Goal: Transaction & Acquisition: Purchase product/service

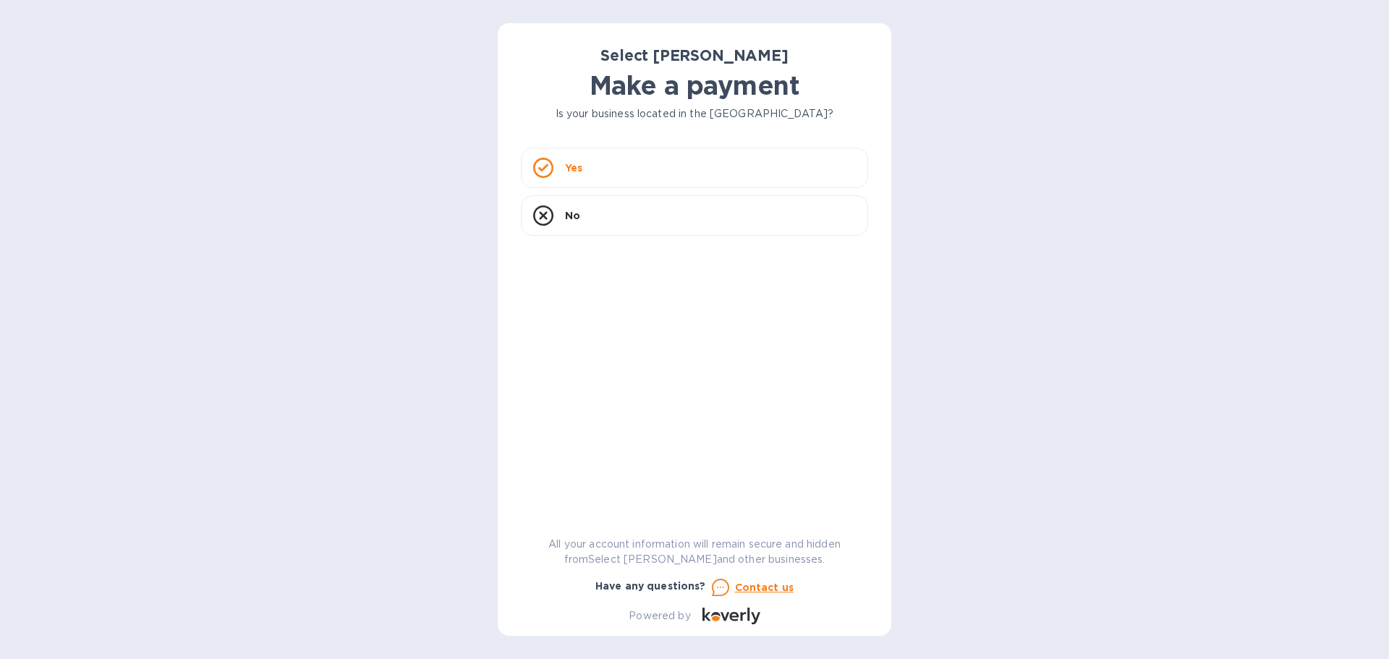
click at [650, 176] on div "Yes" at bounding box center [694, 168] width 347 height 41
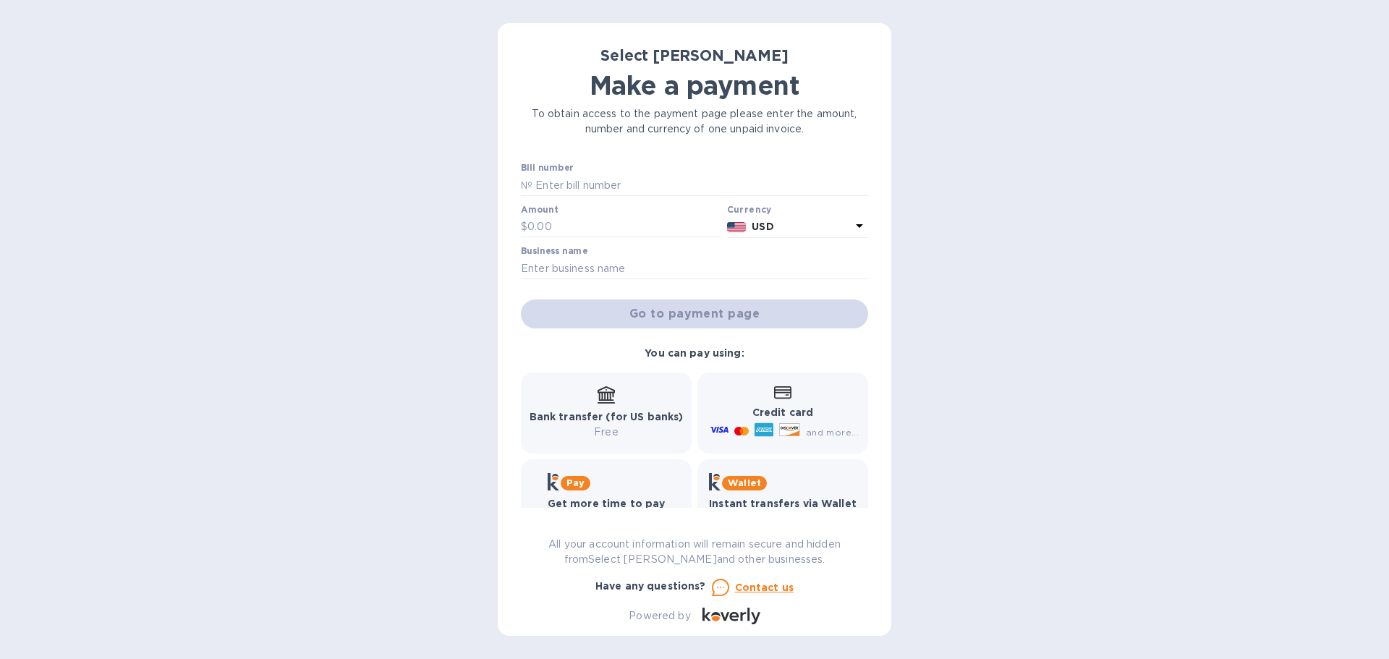
click at [650, 176] on input "text" at bounding box center [701, 185] width 336 height 22
type input "262084"
click at [643, 229] on input "text" at bounding box center [625, 227] width 194 height 22
type input "581.40"
click at [648, 267] on input "text" at bounding box center [694, 269] width 347 height 22
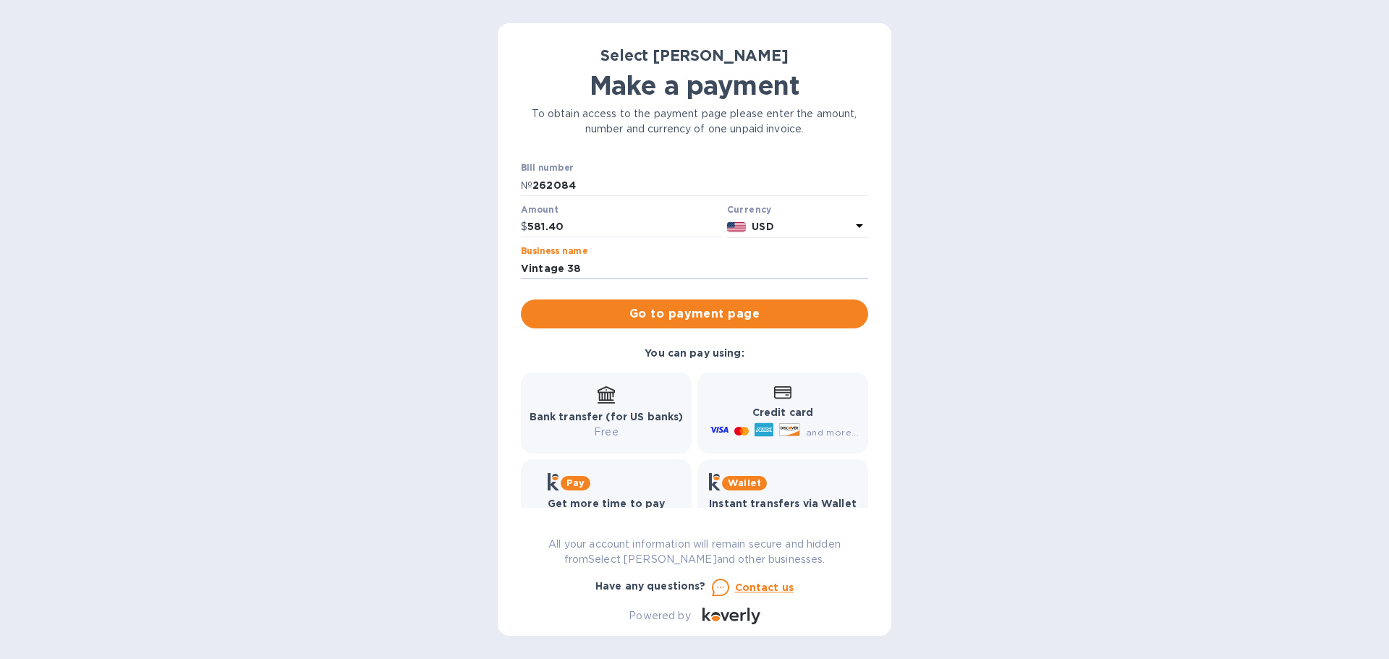
type input "Vintage 38"
click at [655, 302] on button "Go to payment page" at bounding box center [694, 314] width 347 height 29
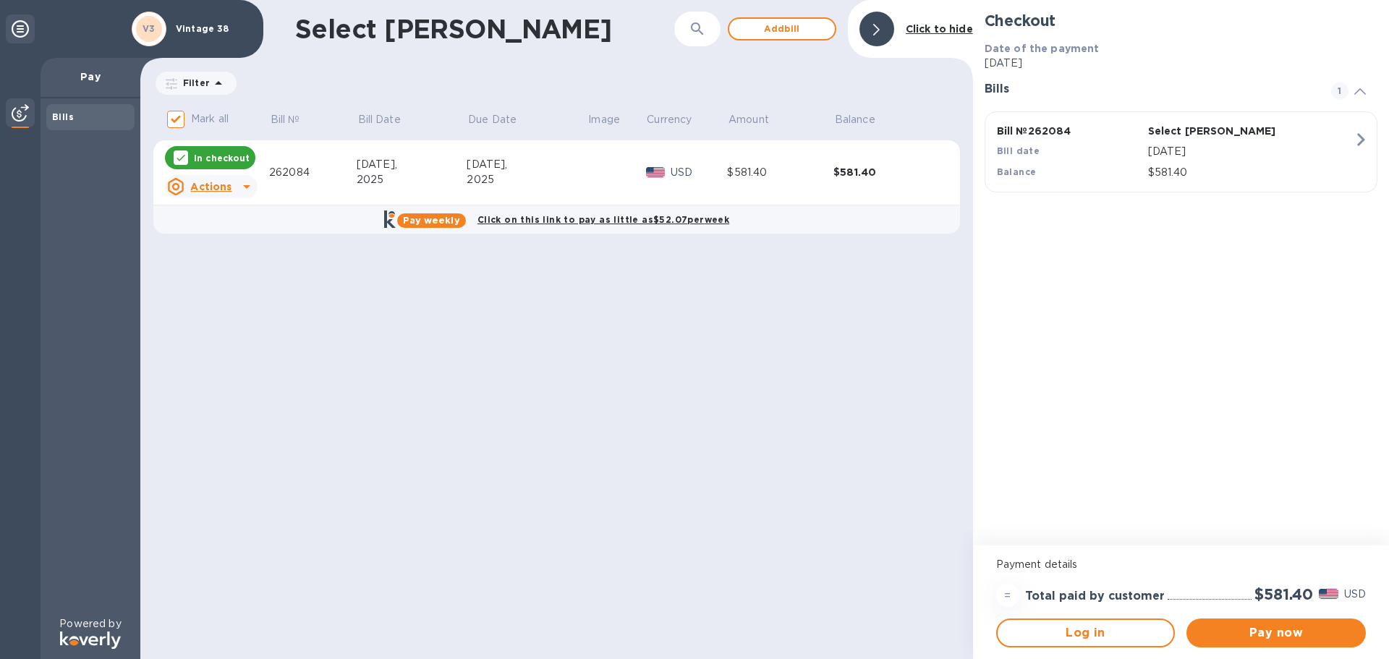
click at [754, 43] on div "Select [PERSON_NAME] ​ Add [PERSON_NAME] to hide" at bounding box center [556, 29] width 833 height 58
click at [758, 30] on span "Add bill" at bounding box center [782, 28] width 82 height 17
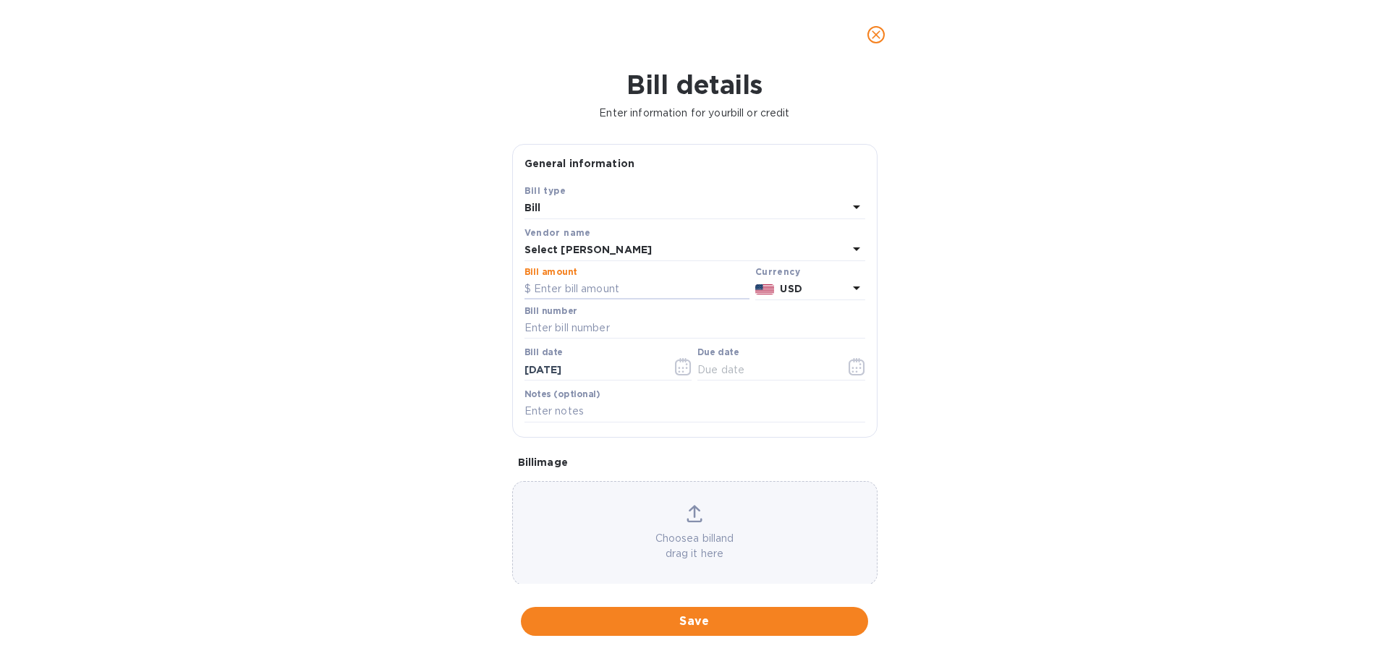
click at [626, 284] on input "text" at bounding box center [637, 290] width 225 height 22
type input "1,707.10"
click at [610, 329] on input "text" at bounding box center [695, 329] width 341 height 22
type input "262102"
click at [704, 367] on input "text" at bounding box center [766, 370] width 137 height 22
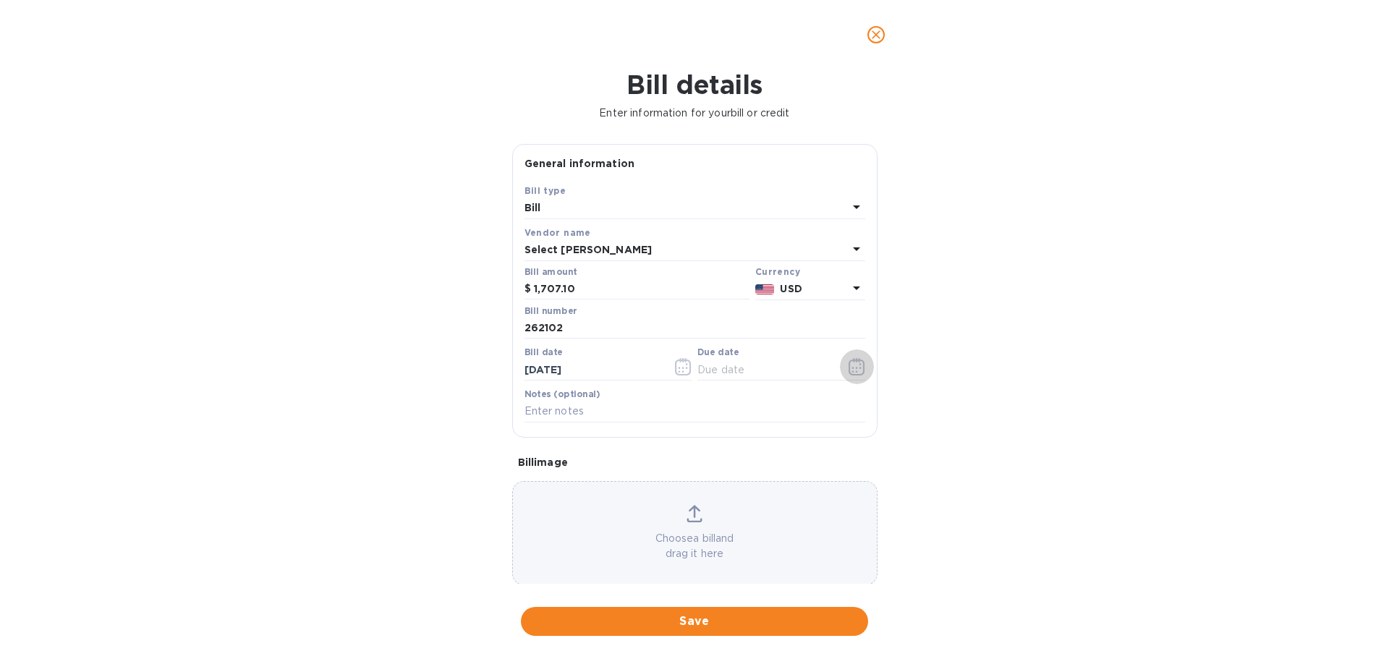
click at [840, 366] on button "button" at bounding box center [857, 367] width 34 height 35
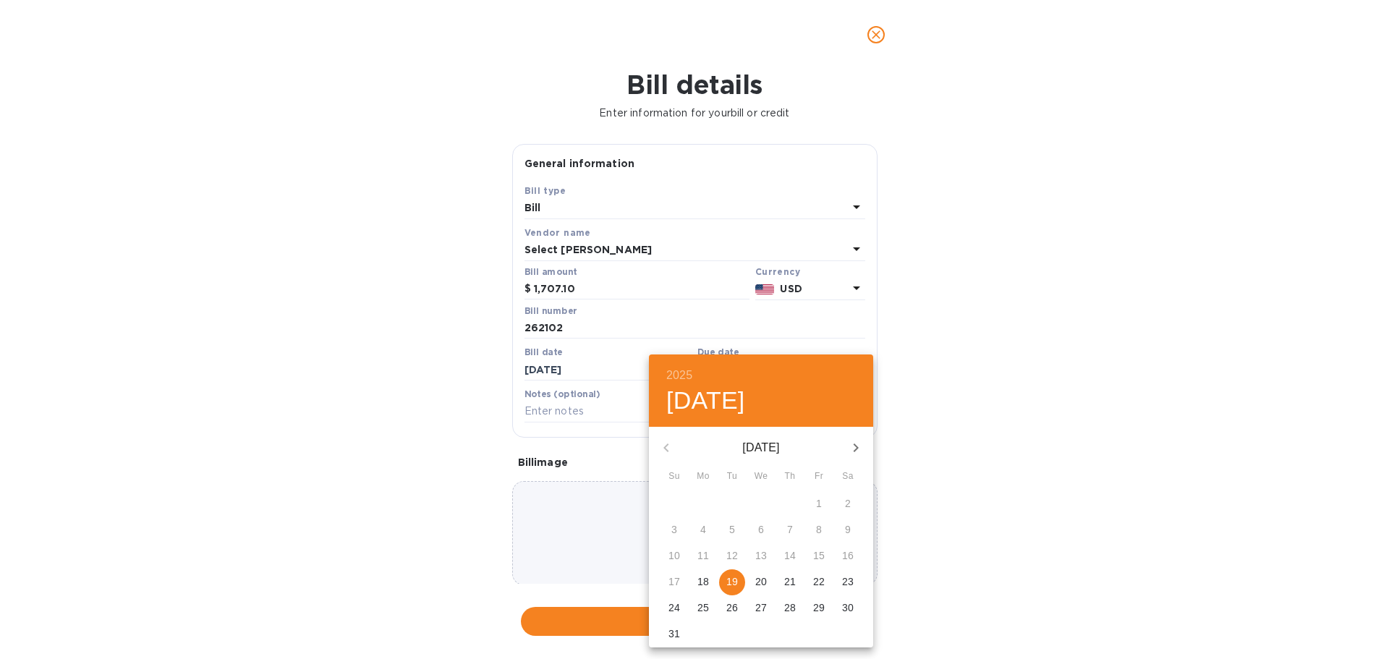
click at [701, 578] on p "18" at bounding box center [704, 582] width 12 height 14
type input "[DATE]"
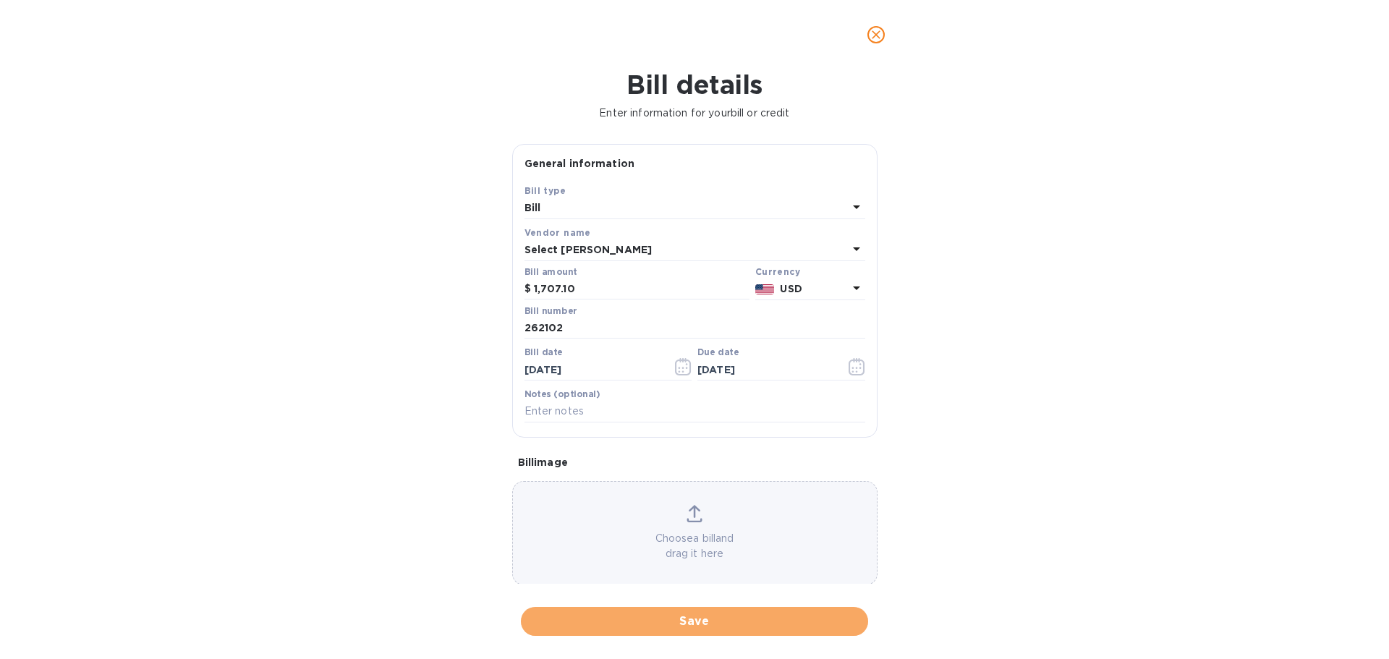
click at [699, 616] on span "Save" at bounding box center [695, 621] width 324 height 17
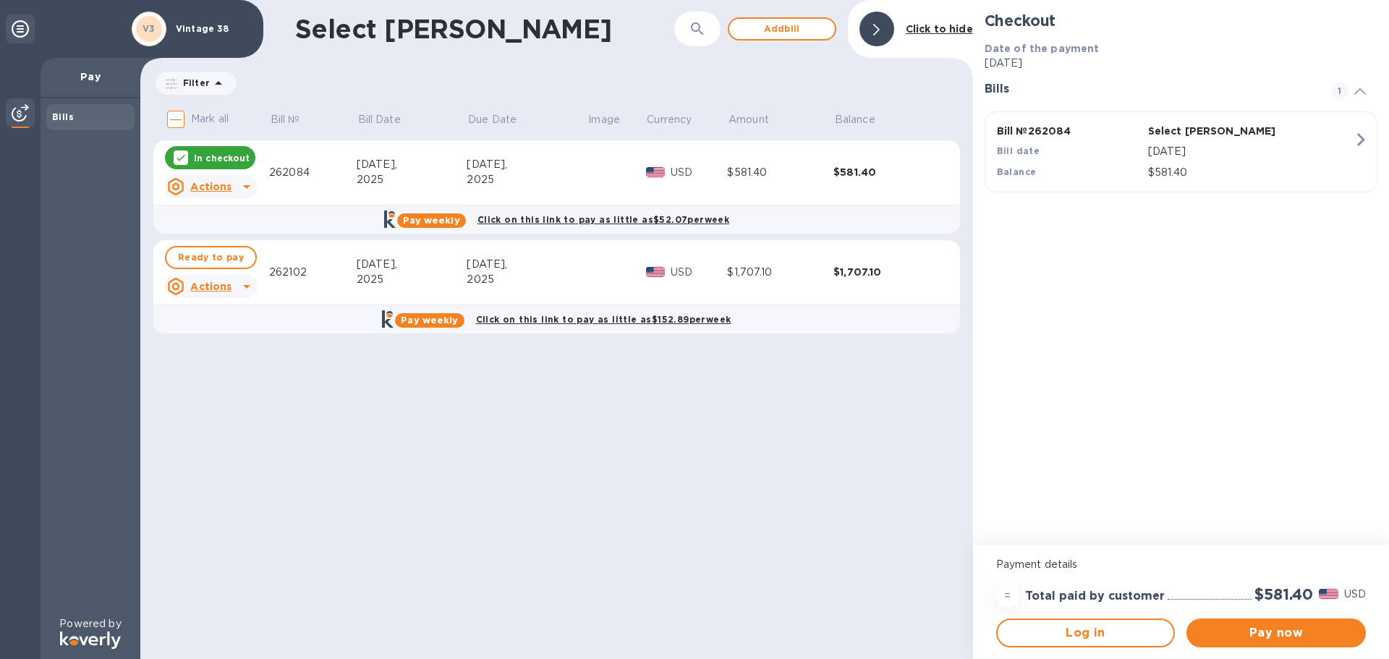
click at [221, 304] on td "Ready to pay Actions" at bounding box center [211, 272] width 116 height 65
click at [219, 262] on span "Ready to pay" at bounding box center [211, 257] width 66 height 17
checkbox input "true"
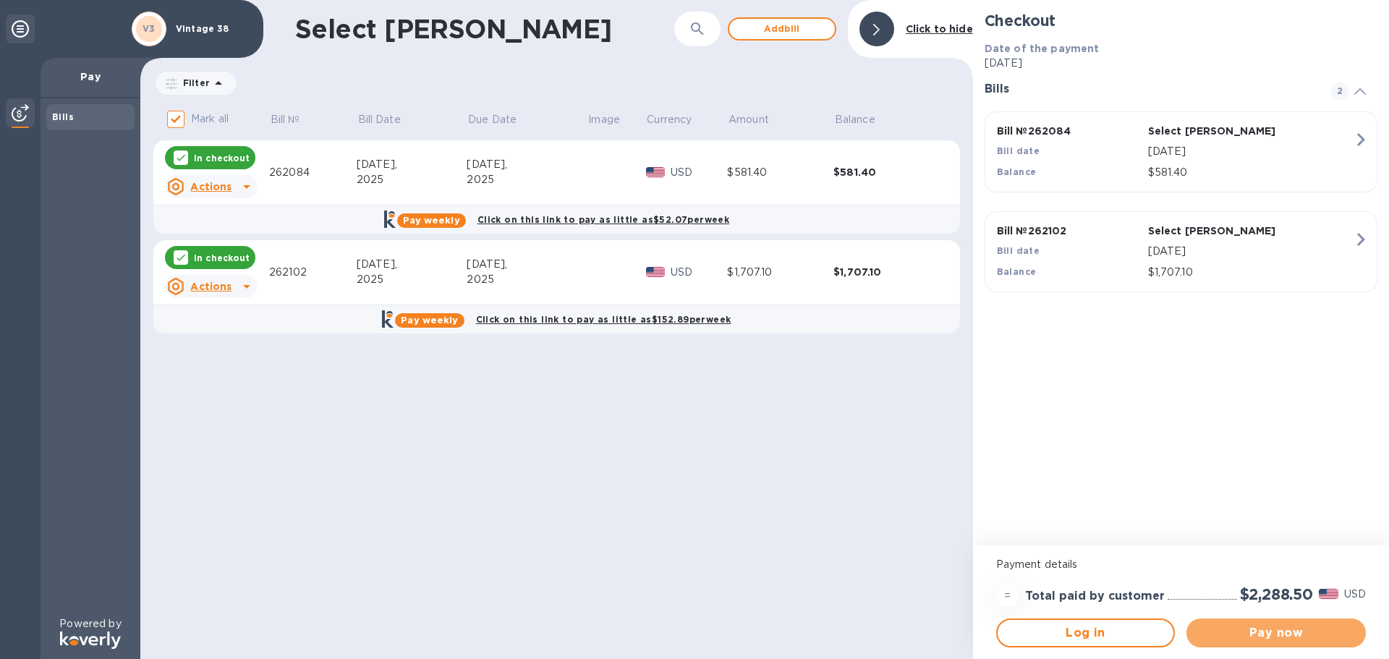
click at [1251, 635] on span "Pay now" at bounding box center [1276, 632] width 156 height 17
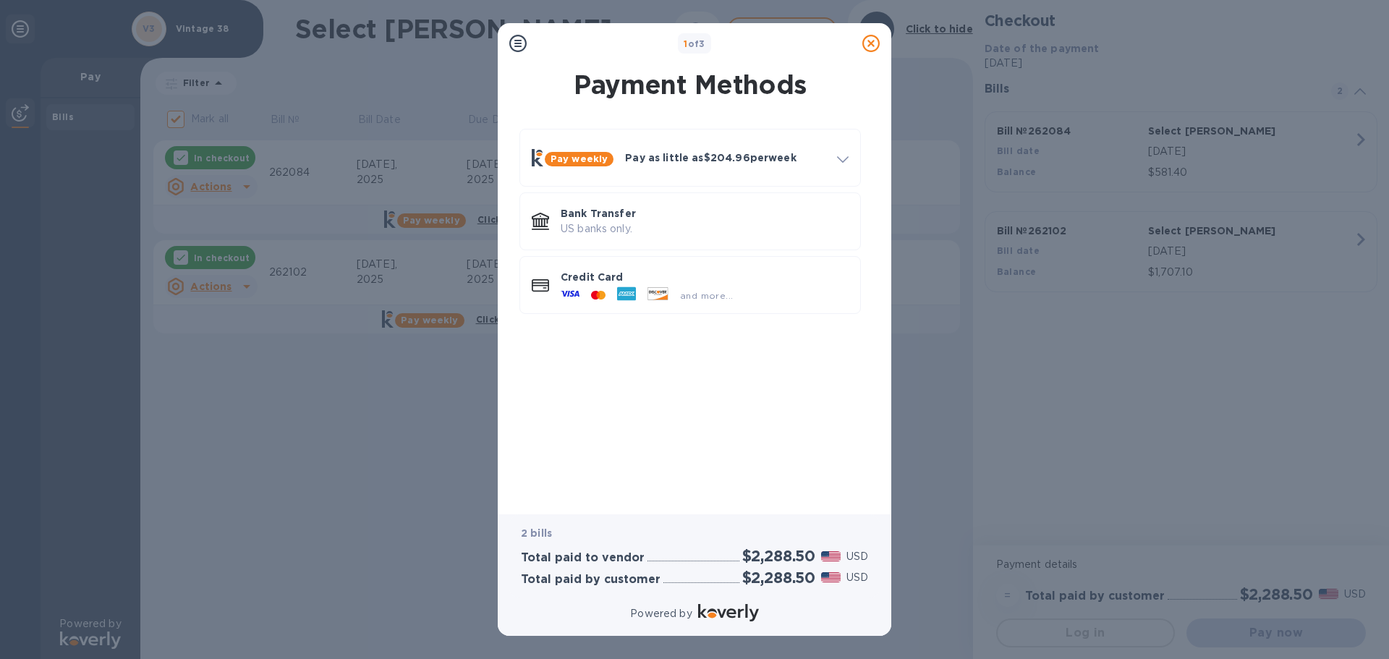
click at [639, 234] on p "US banks only." at bounding box center [705, 228] width 288 height 15
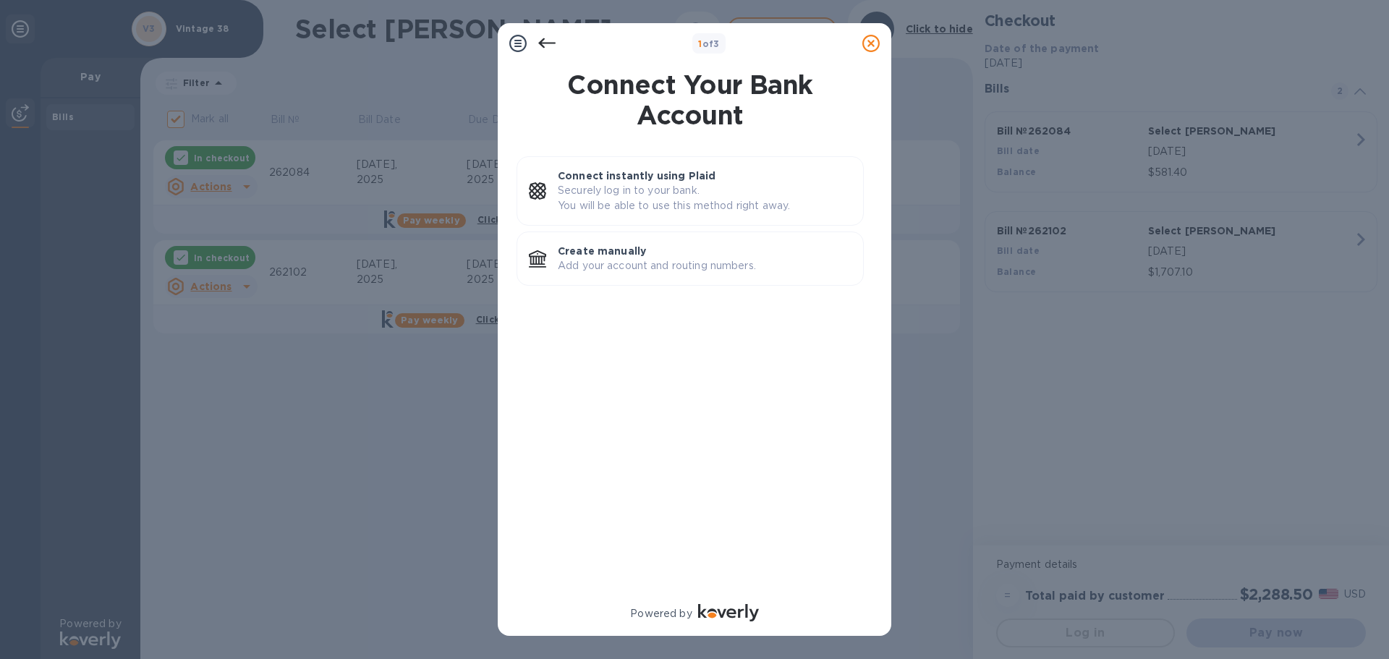
click at [639, 214] on div "Connect instantly using Plaid Securely log in to your bank. You will be able to…" at bounding box center [704, 191] width 305 height 56
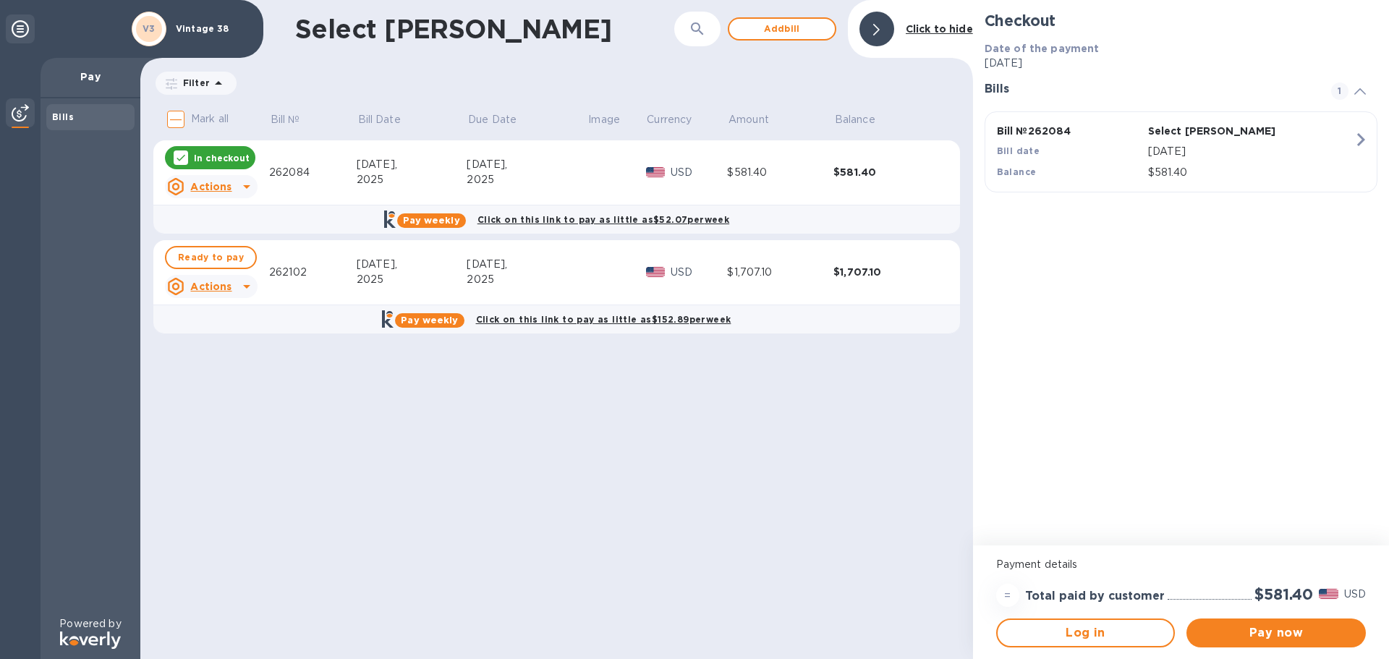
click at [238, 253] on span "Ready to pay" at bounding box center [211, 257] width 66 height 17
checkbox input "true"
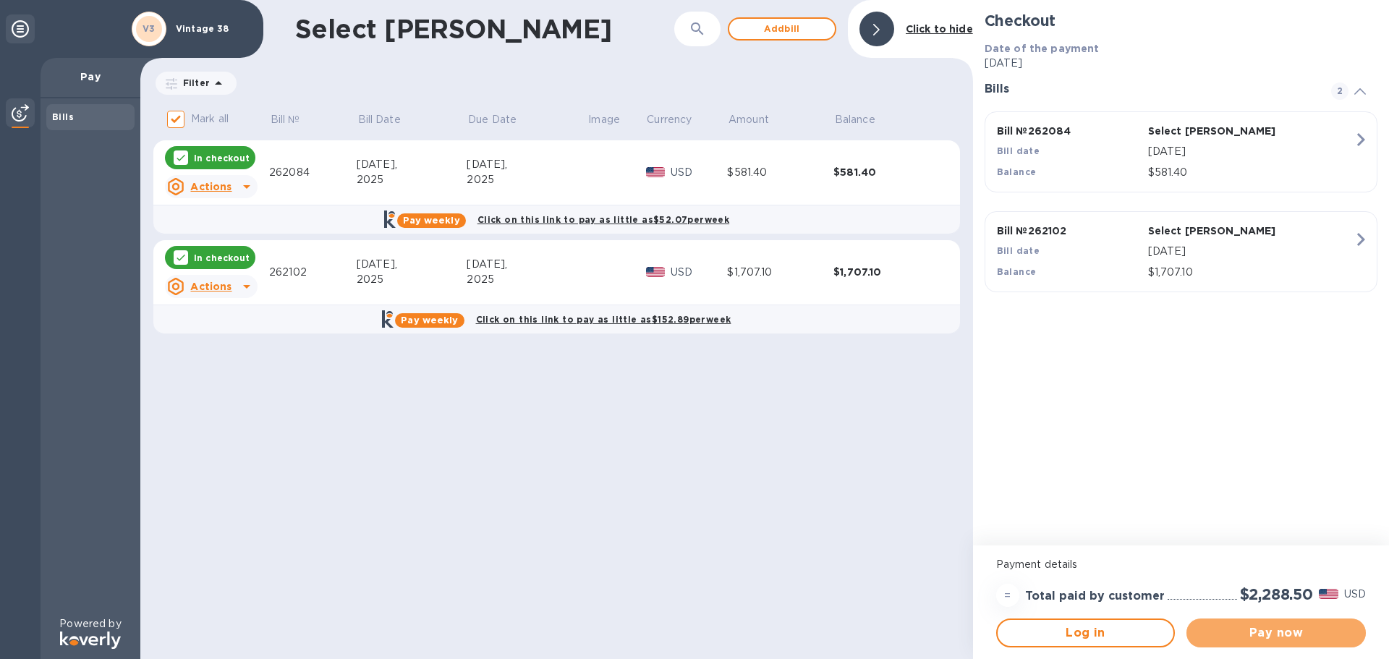
click at [1252, 640] on span "Pay now" at bounding box center [1276, 632] width 156 height 17
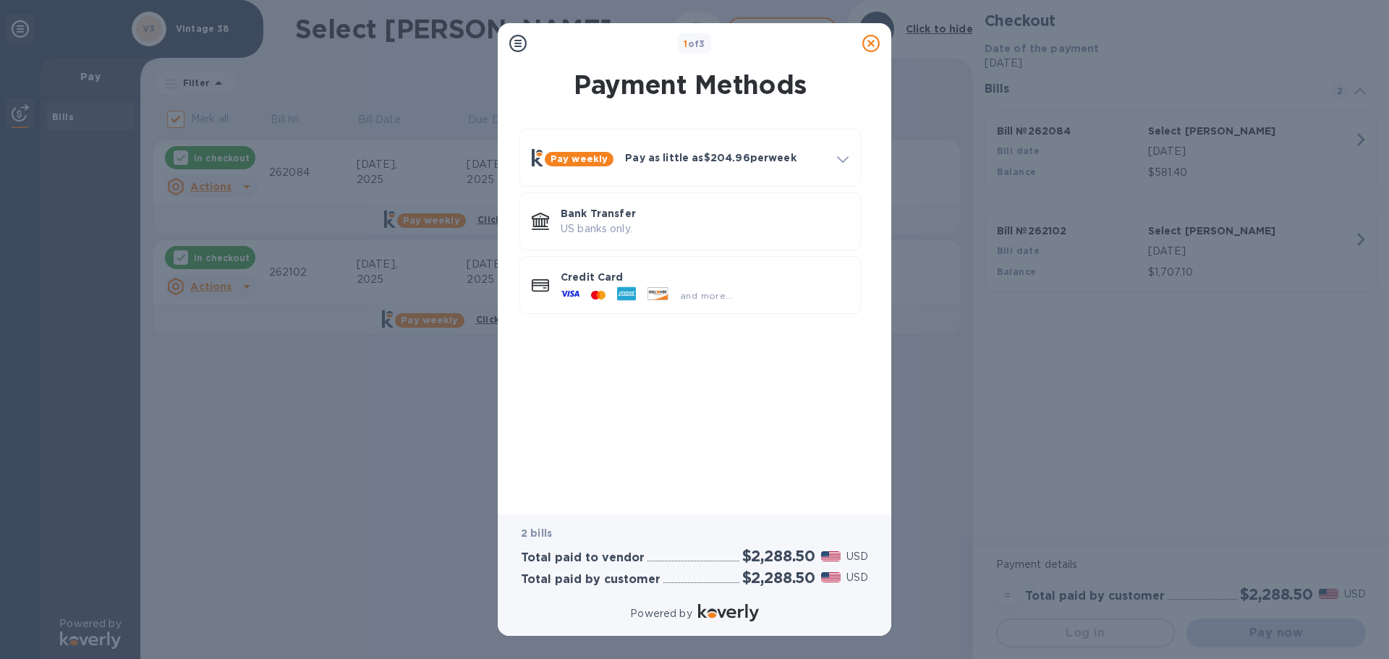
click at [632, 229] on p "US banks only." at bounding box center [705, 228] width 288 height 15
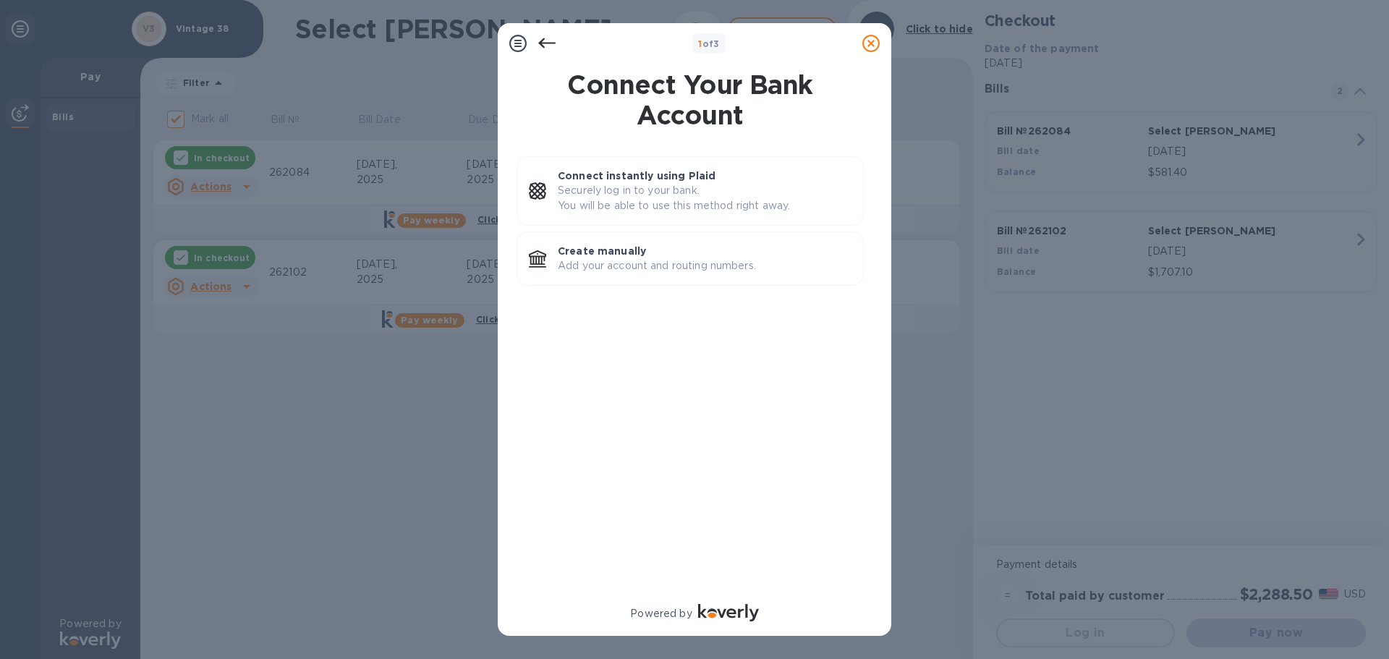
click at [631, 182] on p "Connect instantly using Plaid" at bounding box center [705, 176] width 294 height 14
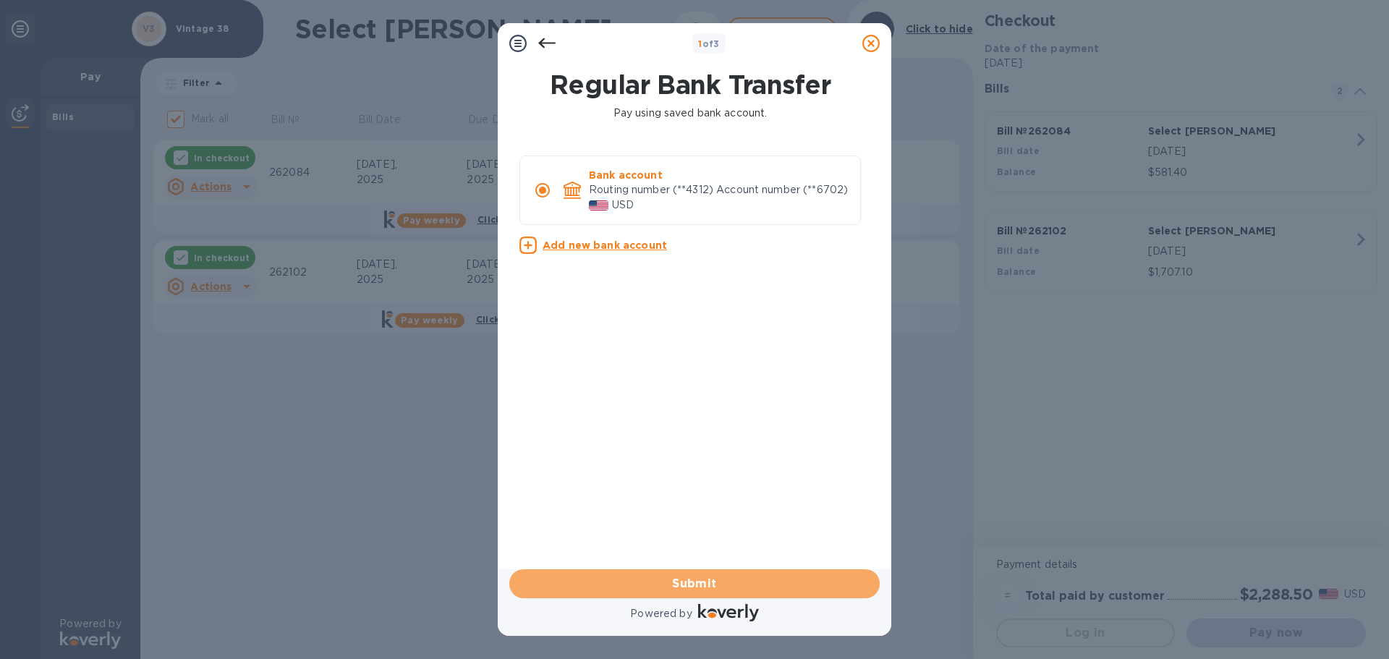
click at [723, 576] on span "Submit" at bounding box center [694, 583] width 347 height 17
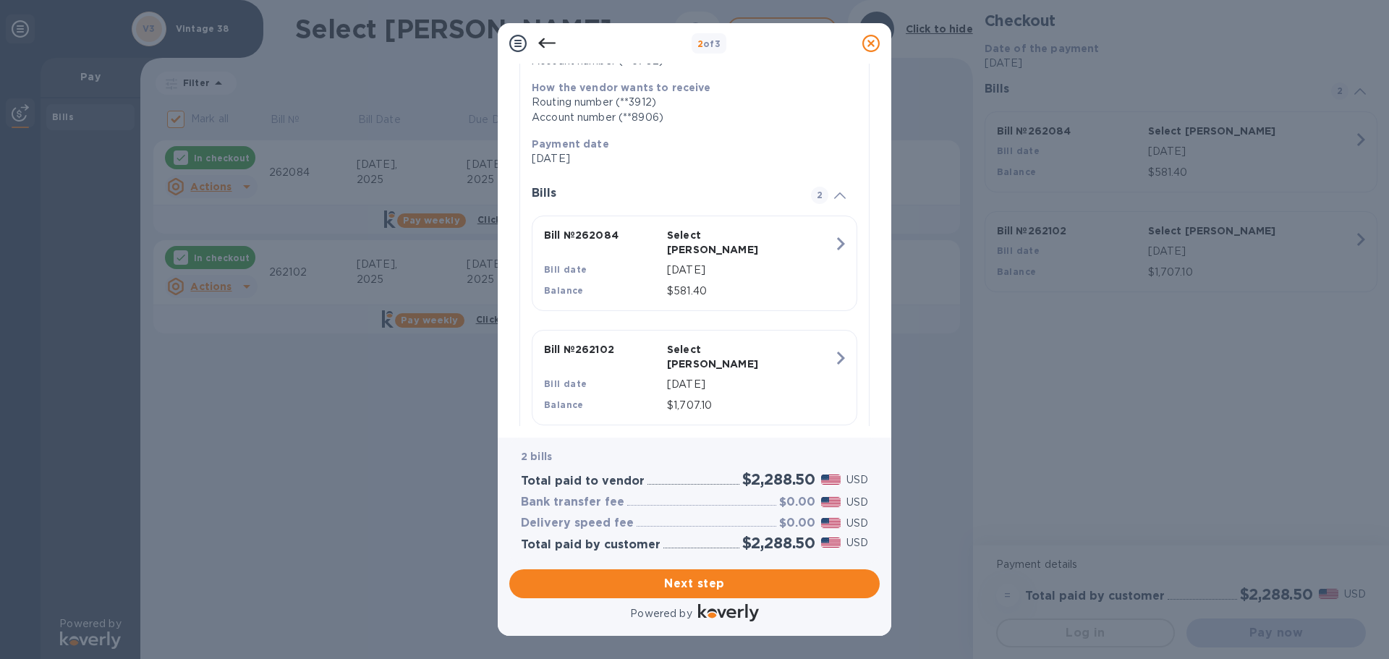
scroll to position [233, 0]
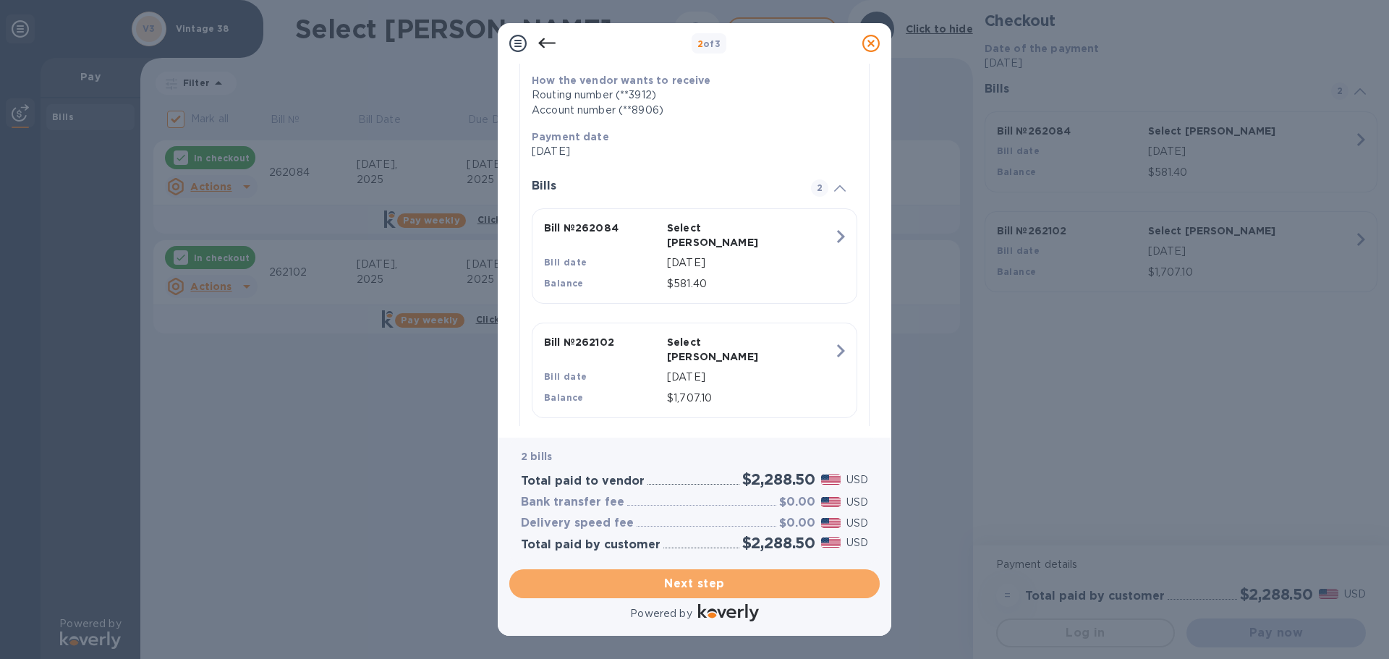
click at [672, 596] on button "Next step" at bounding box center [694, 583] width 370 height 29
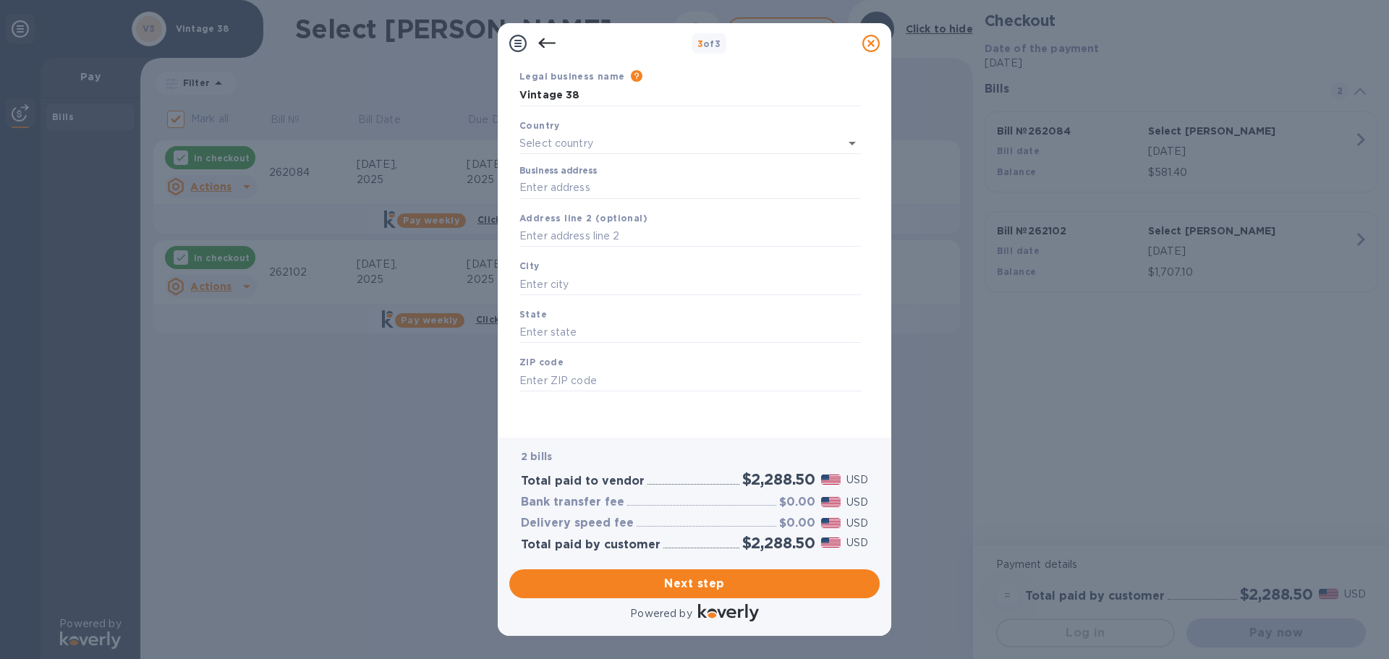
scroll to position [0, 0]
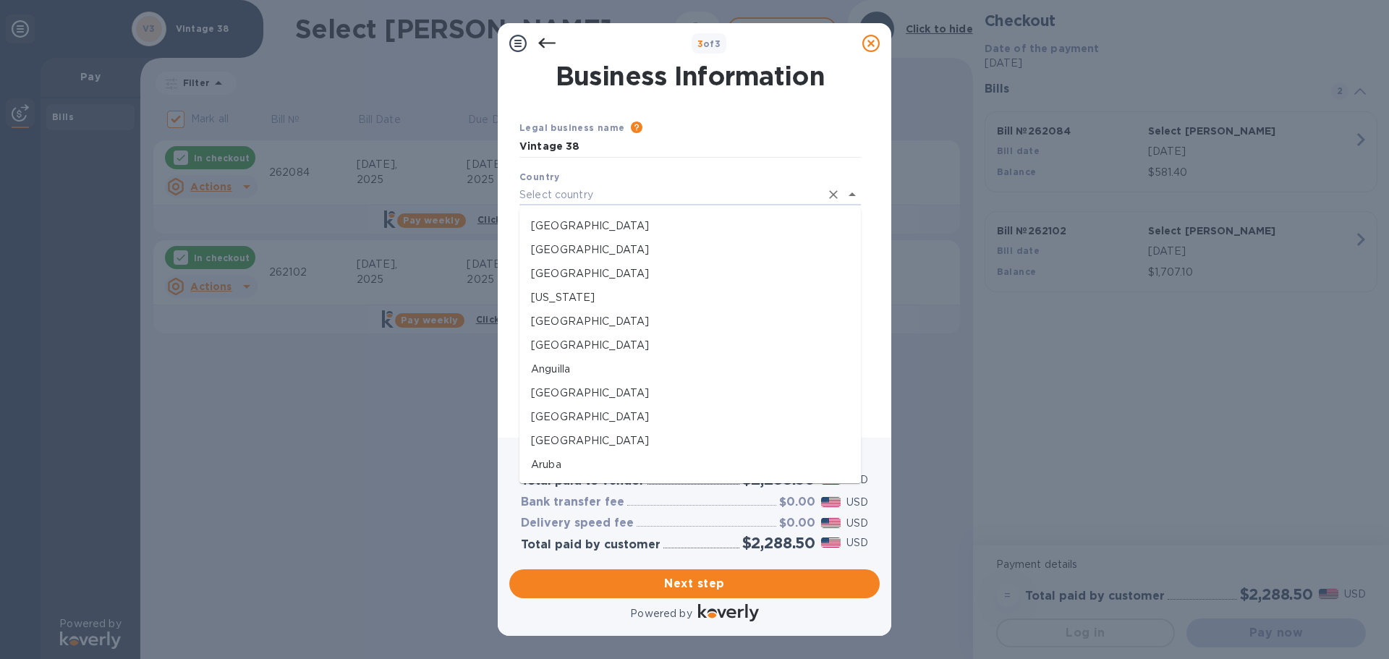
click at [619, 195] on input "text" at bounding box center [670, 195] width 301 height 21
click at [617, 224] on p "United States" at bounding box center [690, 226] width 318 height 15
type input "United States"
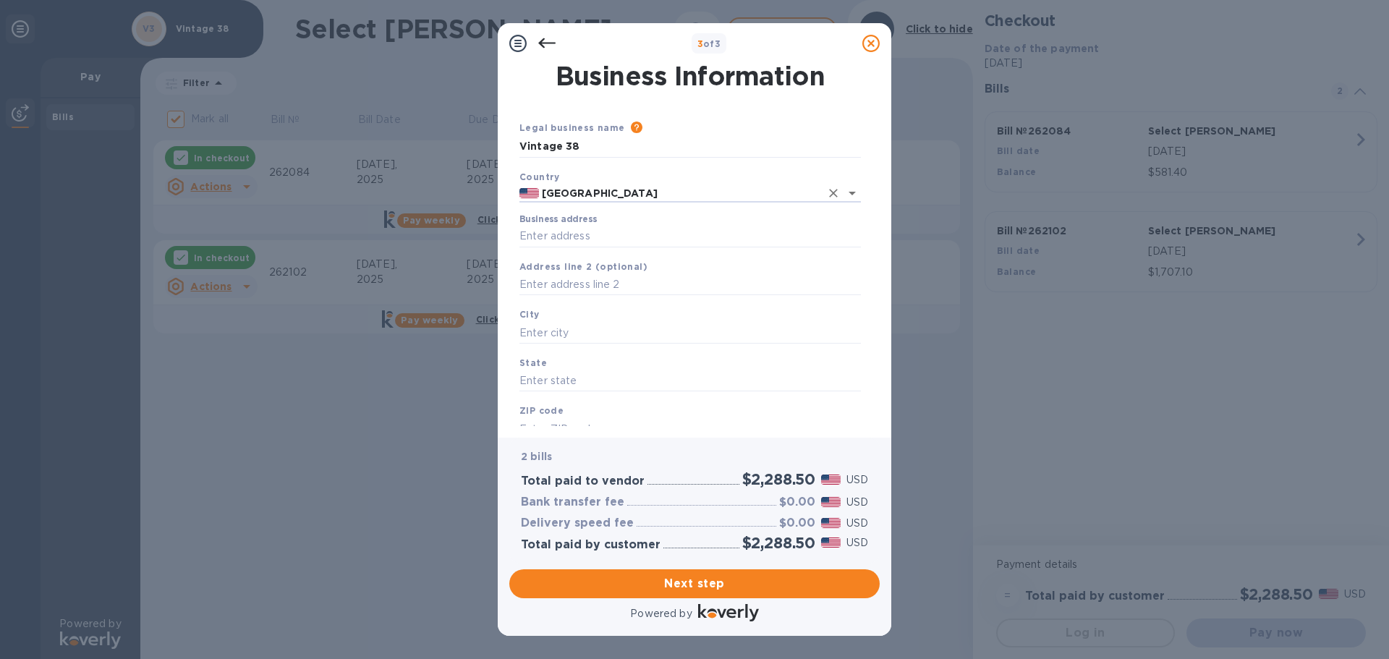
click at [617, 247] on input "Business address" at bounding box center [691, 237] width 342 height 22
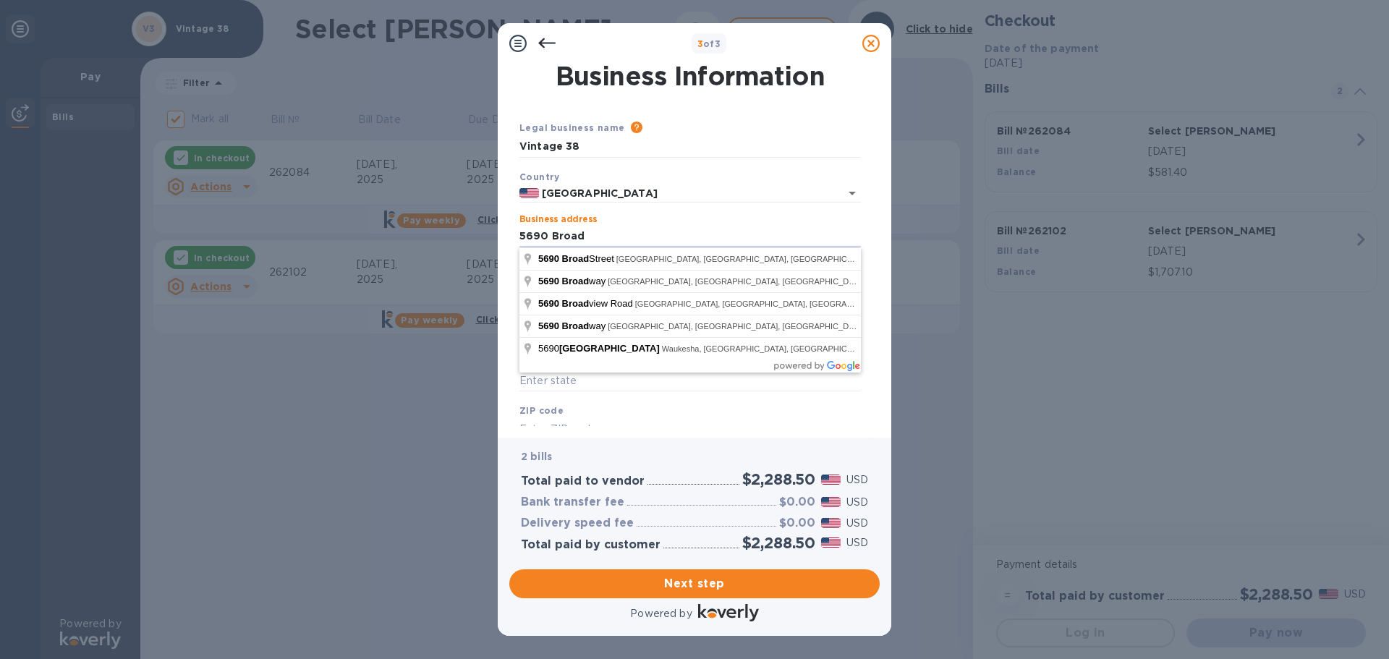
type input "5690 Broad Street"
type input "Greendale"
type input "WI"
type input "53129"
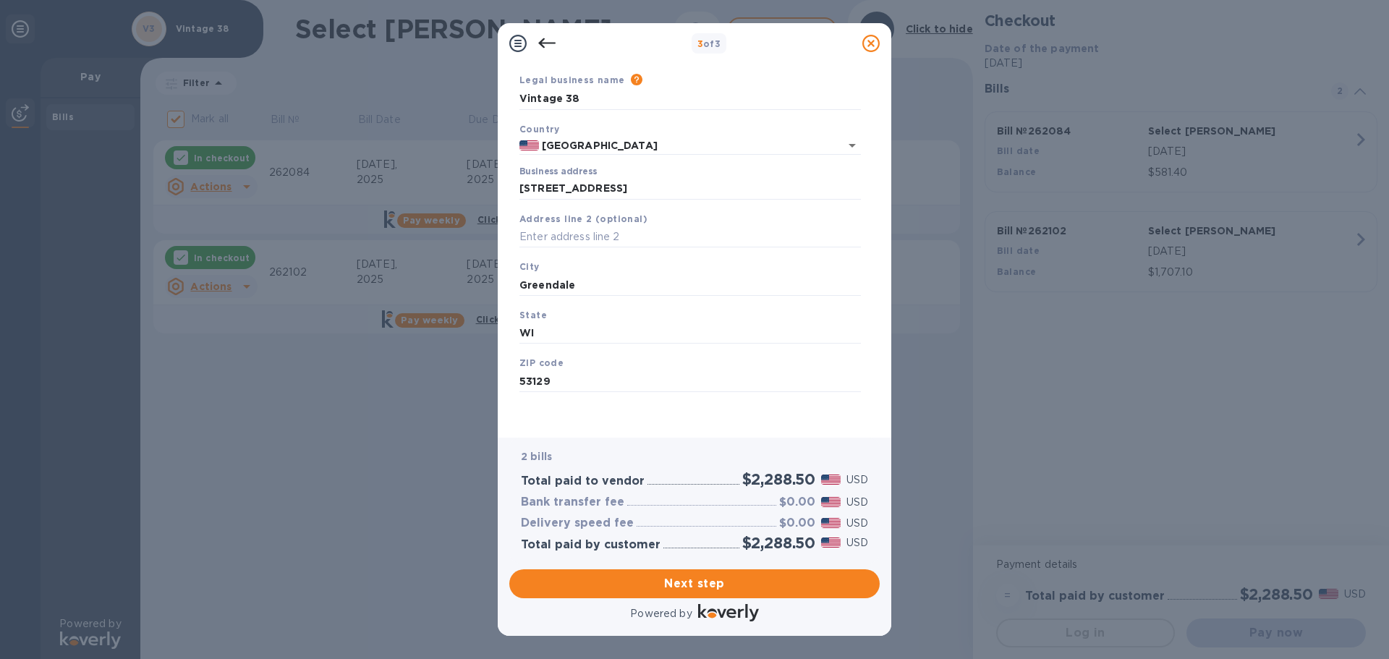
scroll to position [48, 0]
click at [682, 583] on span "Next step" at bounding box center [694, 583] width 347 height 17
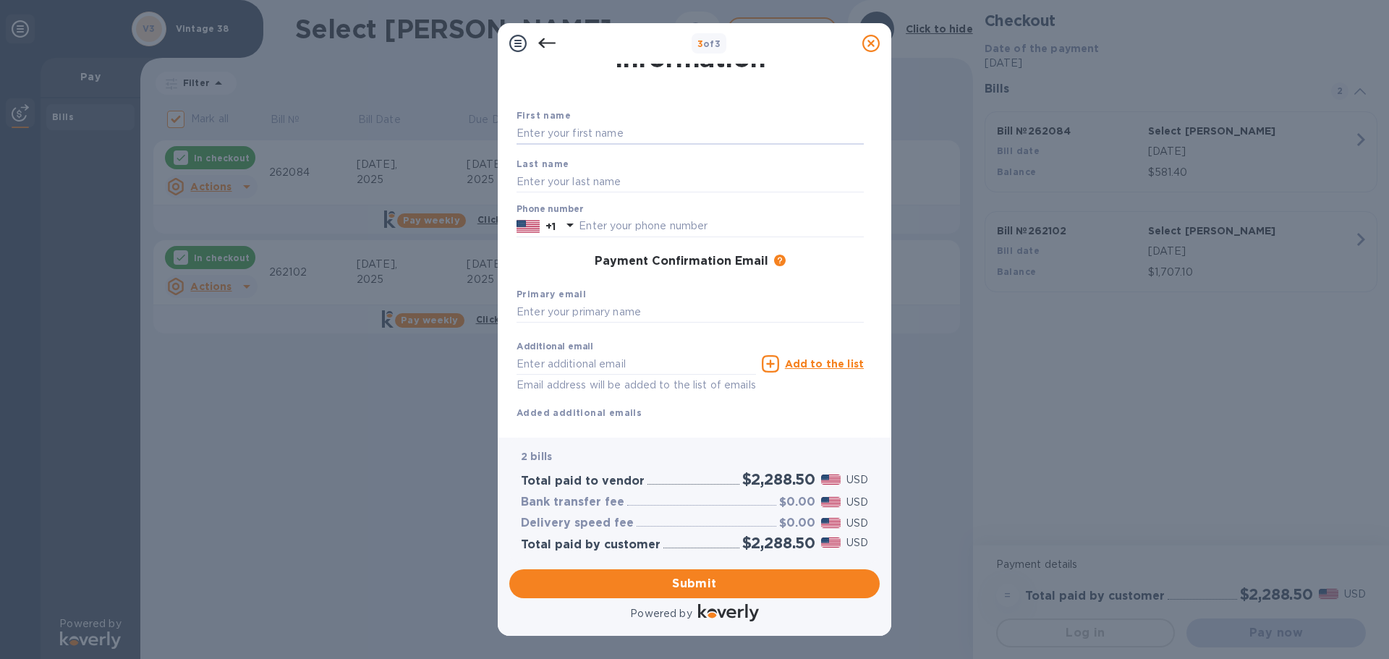
click at [550, 132] on input "text" at bounding box center [690, 134] width 347 height 22
type input "jennifer"
type input "lyden"
click at [653, 226] on input "text" at bounding box center [721, 227] width 285 height 22
click at [618, 222] on input "3109755353" at bounding box center [721, 227] width 285 height 22
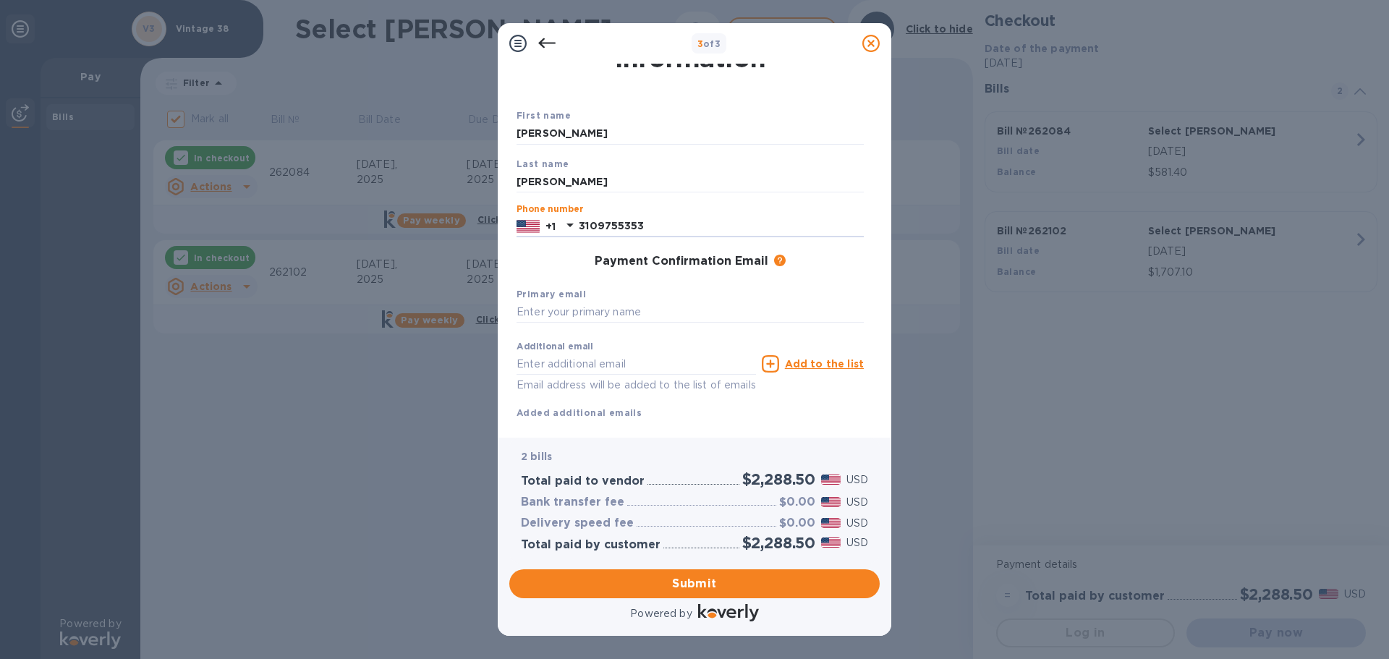
type input "3109755353"
click at [614, 308] on input "text" at bounding box center [690, 313] width 347 height 22
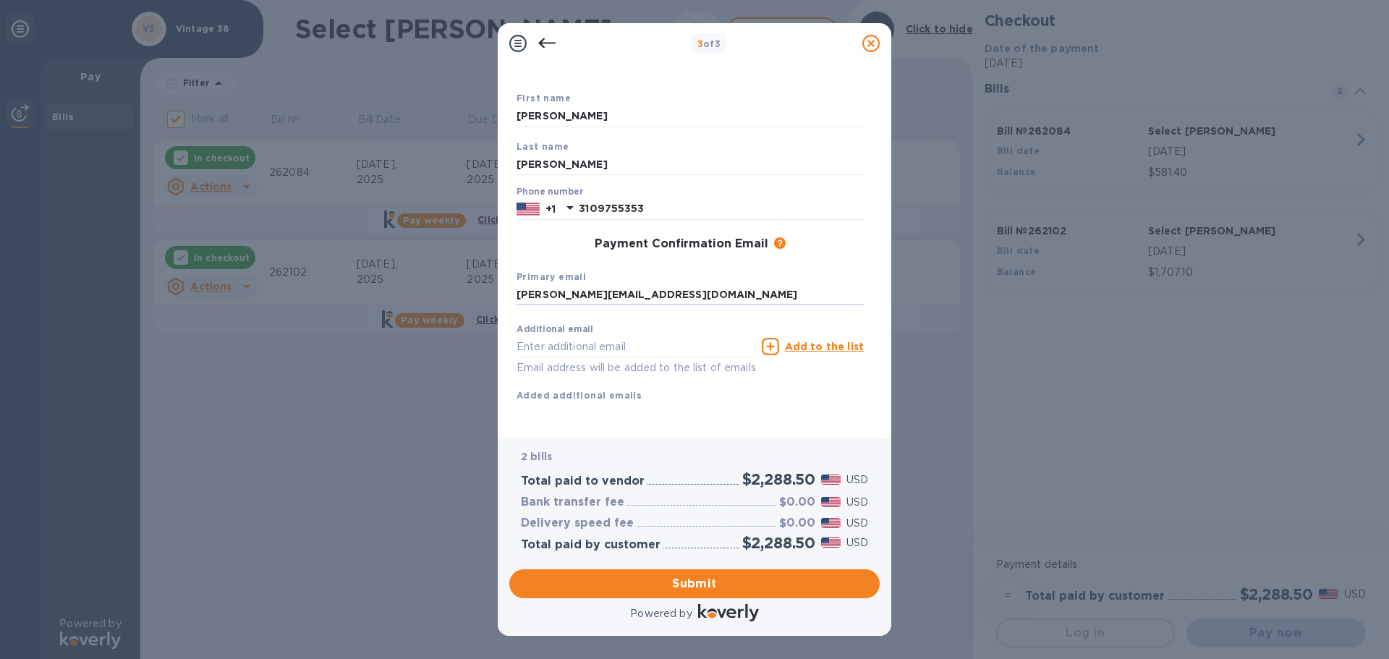
type input "jennifer@vintage38greendale.com"
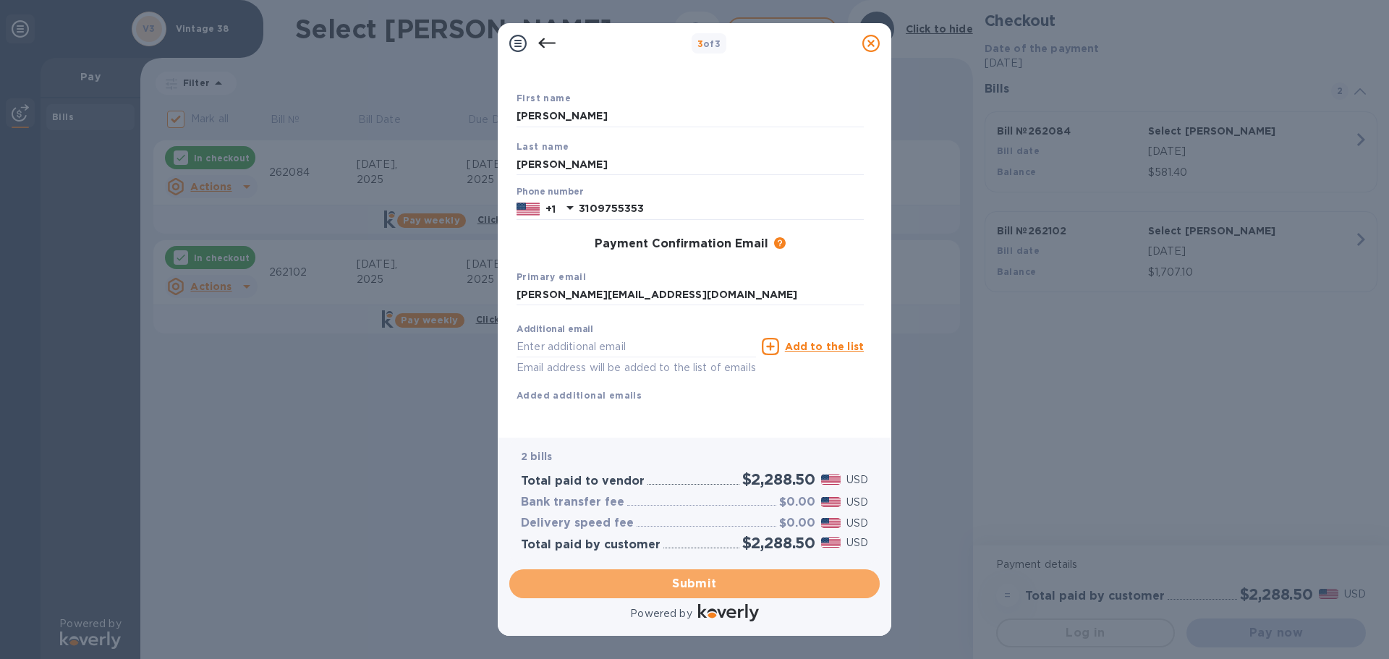
click at [672, 573] on button "Submit" at bounding box center [694, 583] width 370 height 29
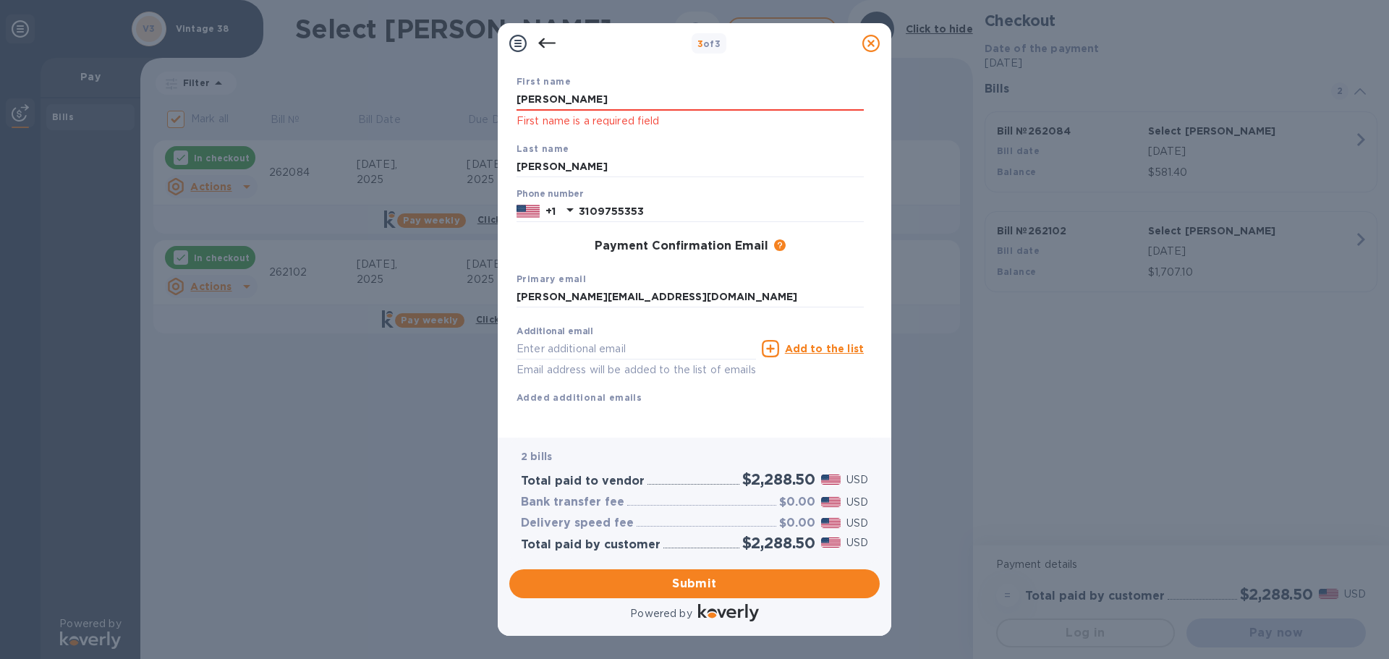
click at [627, 98] on input "jennifer" at bounding box center [690, 100] width 347 height 22
type input "Jennifer"
click at [585, 167] on input "lyden" at bounding box center [690, 167] width 347 height 22
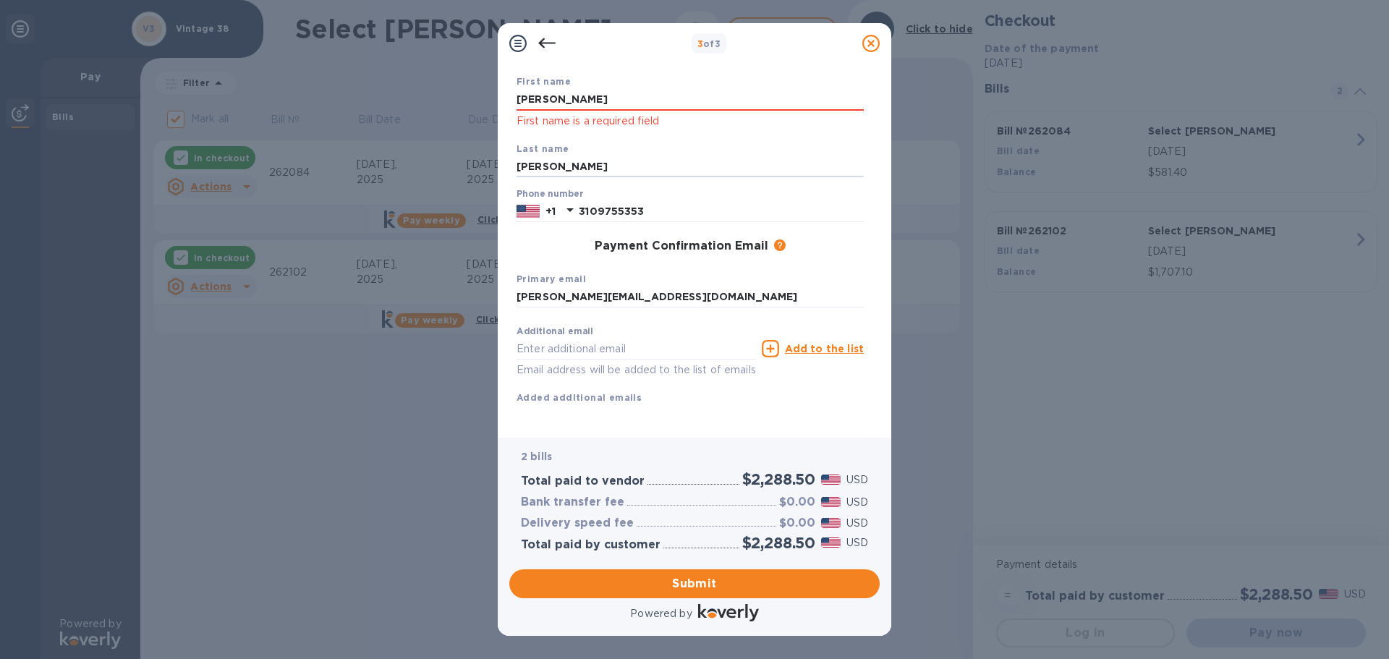
click at [585, 167] on input "lyden" at bounding box center [690, 167] width 347 height 22
type input "Lyden"
click at [685, 578] on span "Submit" at bounding box center [694, 583] width 347 height 17
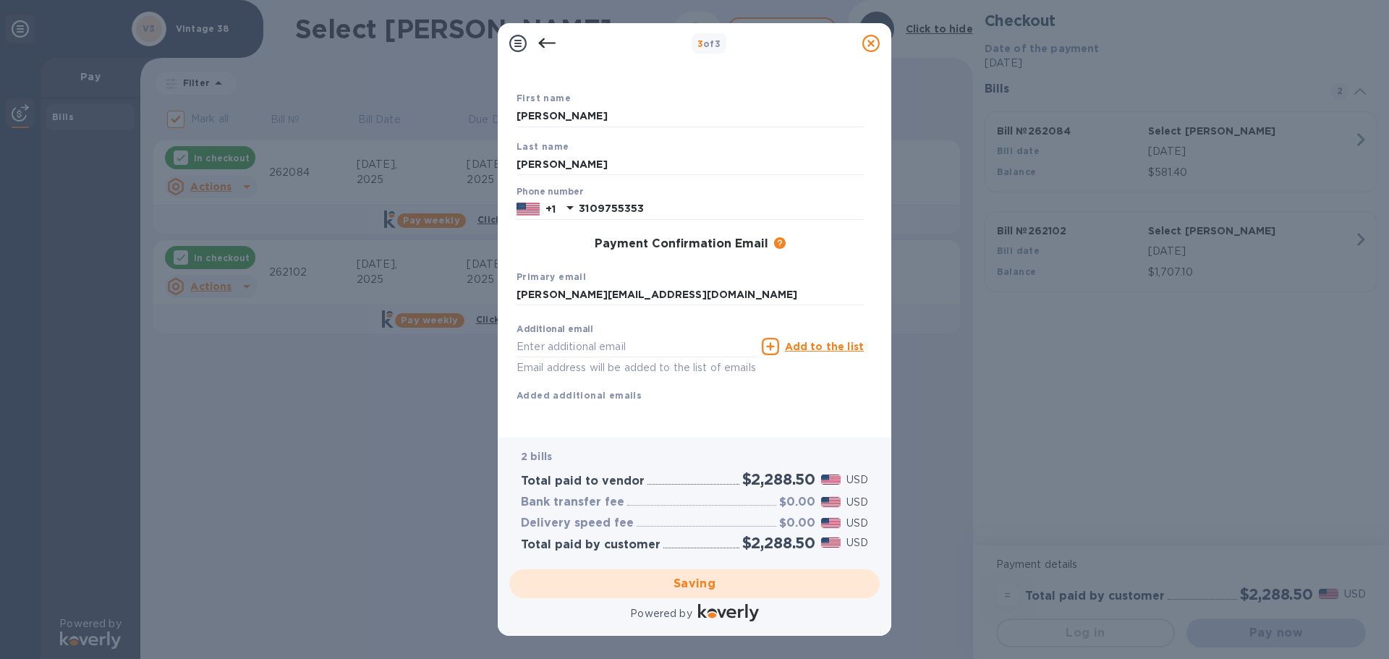
checkbox input "false"
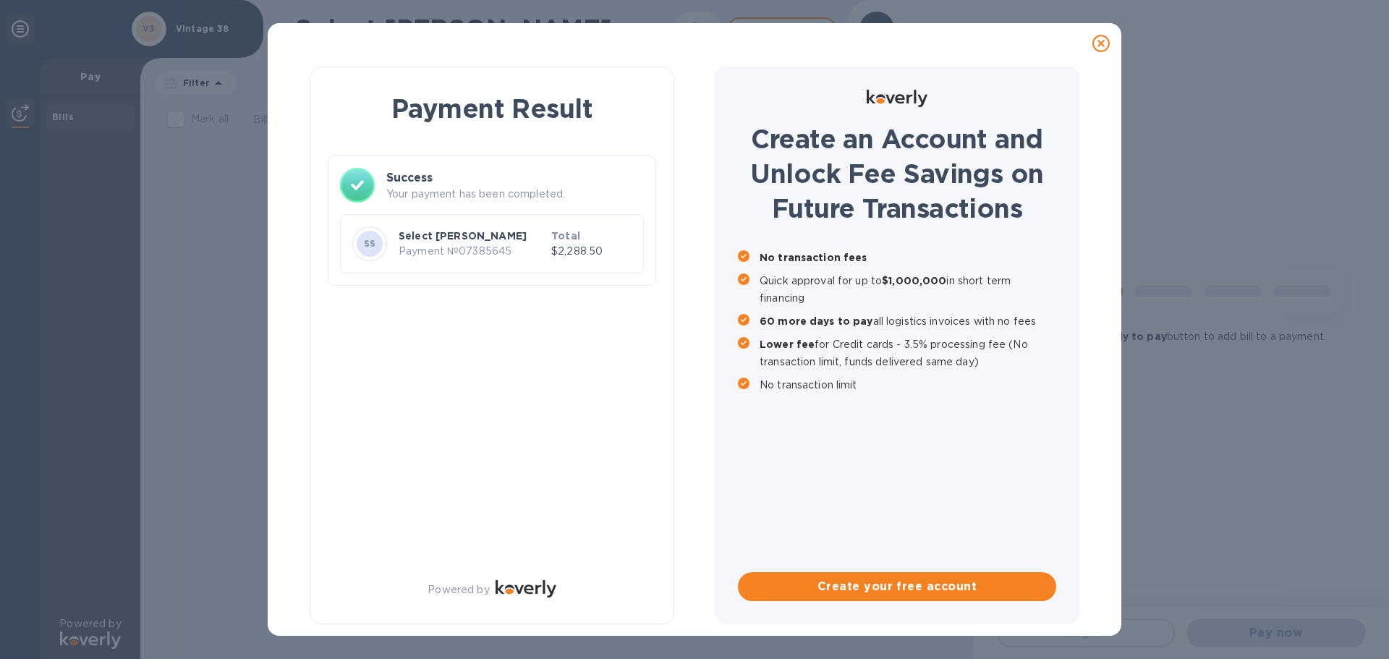
scroll to position [0, 0]
